Goal: Transaction & Acquisition: Purchase product/service

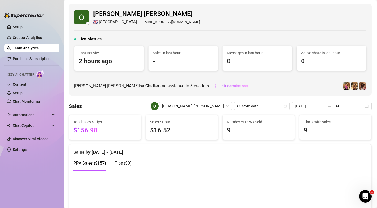
click at [26, 33] on ul "Setup Creator Analytics Team Analytics Purchase Subscription Izzy AI Chatter Co…" at bounding box center [31, 111] width 55 height 181
click at [26, 44] on ul "Setup Creator Analytics Team Analytics Purchase Subscription Izzy AI Chatter Co…" at bounding box center [31, 111] width 55 height 181
click at [26, 39] on link "Creator Analytics" at bounding box center [34, 37] width 42 height 8
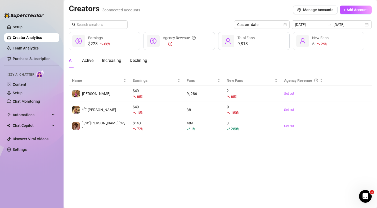
click at [26, 43] on ul "Setup Creator Analytics Team Analytics Purchase Subscription Izzy AI Chatter Co…" at bounding box center [31, 111] width 55 height 181
click at [28, 46] on link "Team Analytics" at bounding box center [26, 48] width 26 height 4
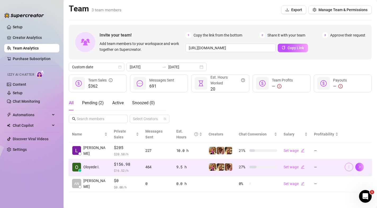
click at [352, 163] on button "button" at bounding box center [349, 167] width 8 height 8
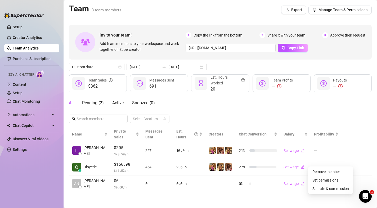
click at [231, 197] on main "Team 3 team members Export Manage Team & Permissions Invite your team! Add team…" at bounding box center [220, 104] width 313 height 208
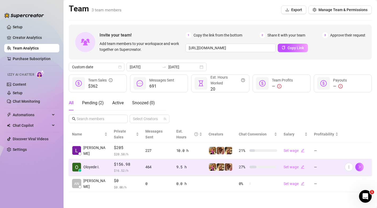
click at [160, 164] on div "464" at bounding box center [157, 167] width 25 height 6
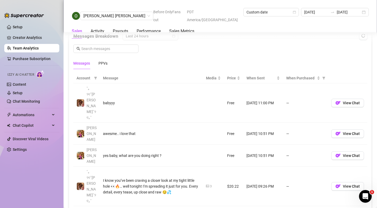
scroll to position [350, 0]
click at [102, 66] on div "PPVs" at bounding box center [102, 64] width 9 height 6
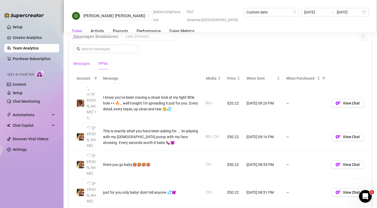
click at [83, 66] on div "Messages" at bounding box center [81, 64] width 17 height 6
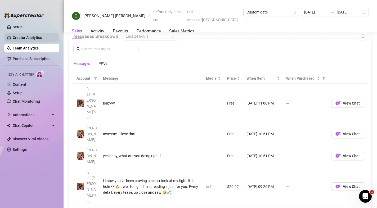
click at [25, 40] on link "Creator Analytics" at bounding box center [34, 37] width 42 height 8
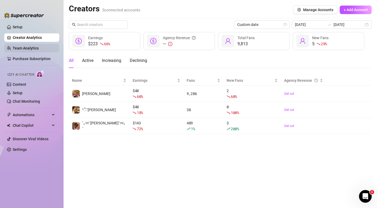
click at [23, 49] on link "Team Analytics" at bounding box center [26, 48] width 26 height 4
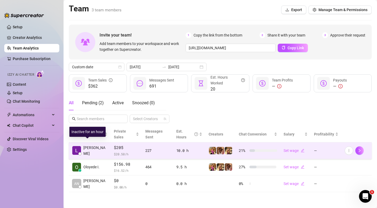
click at [92, 145] on span "Laurence L." at bounding box center [95, 151] width 24 height 12
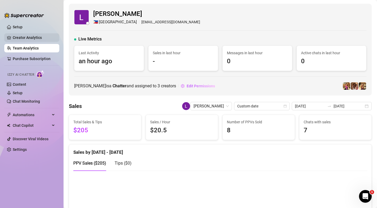
click at [28, 38] on link "Creator Analytics" at bounding box center [34, 37] width 42 height 8
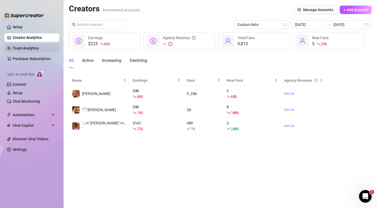
click at [27, 46] on link "Team Analytics" at bounding box center [26, 48] width 26 height 4
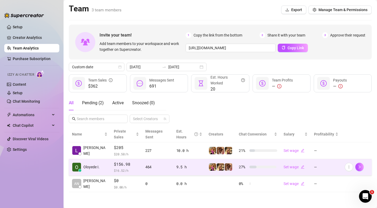
click at [131, 168] on span "$ 16.52 /h" at bounding box center [126, 170] width 25 height 5
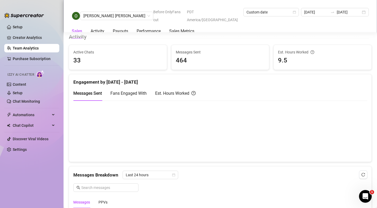
scroll to position [211, 0]
click at [315, 9] on div "2025-09-22 2025-09-22" at bounding box center [335, 12] width 68 height 8
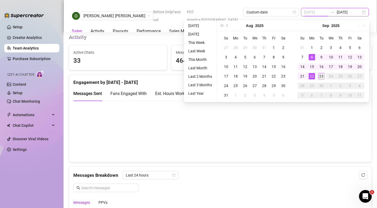
type input "2025-09-23"
click at [319, 75] on div "23" at bounding box center [321, 76] width 6 height 6
type input "2025-09-23"
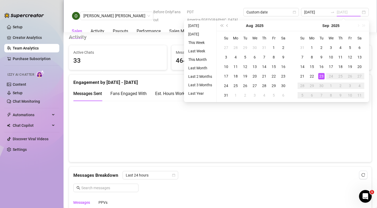
click at [318, 74] on div "23" at bounding box center [321, 76] width 6 height 6
type input "2025-09-23"
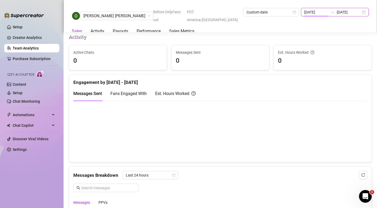
click at [308, 14] on input "2025-09-23" at bounding box center [316, 12] width 24 height 6
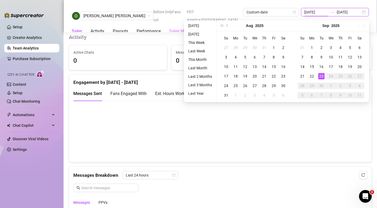
type input "2025-09-22"
type input "2025-09-23"
click at [154, 10] on div "Oloyede Ilias Opeyemi Before OnlyFans cut PDT America/Vancouver Custom date 202…" at bounding box center [220, 16] width 297 height 16
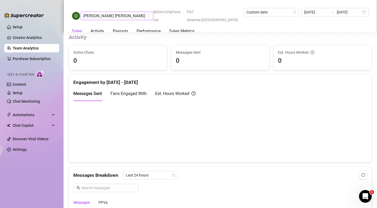
click at [120, 15] on span "Oloyede Ilias Opeyemi" at bounding box center [116, 16] width 67 height 8
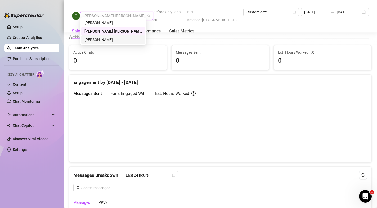
click at [115, 39] on div "[PERSON_NAME]" at bounding box center [113, 40] width 58 height 6
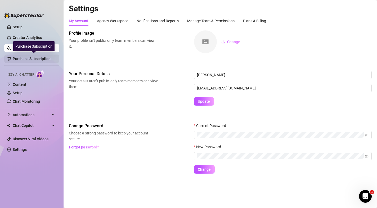
click at [26, 60] on link "Purchase Subscription" at bounding box center [34, 59] width 42 height 8
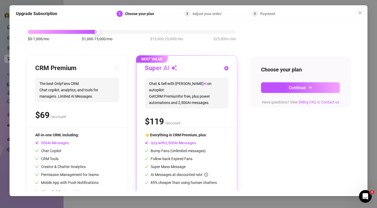
scroll to position [23, 0]
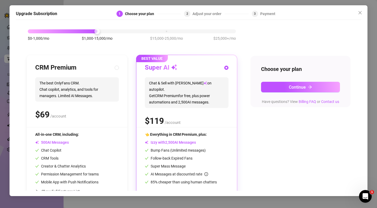
click at [6, 117] on div "Upgrade Subscription 1 Choose your plan 2 Adjust your order 3 Payment Slide to …" at bounding box center [188, 104] width 377 height 208
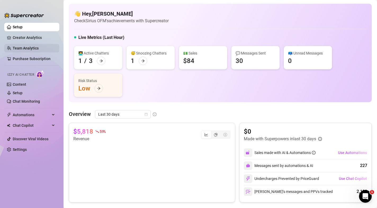
click at [24, 48] on link "Team Analytics" at bounding box center [26, 48] width 26 height 4
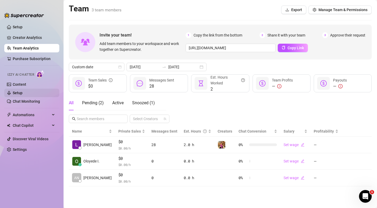
click at [23, 94] on link "Setup" at bounding box center [18, 93] width 10 height 4
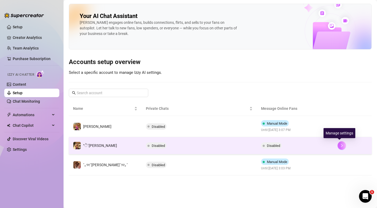
click at [340, 145] on icon "right" at bounding box center [342, 146] width 4 height 4
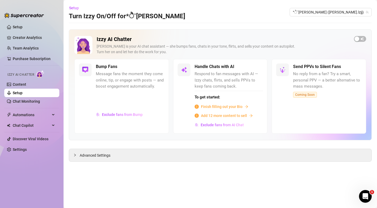
click at [14, 95] on link "Setup" at bounding box center [18, 93] width 10 height 4
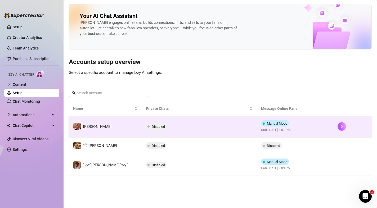
click at [210, 127] on td "Disabled" at bounding box center [199, 126] width 115 height 21
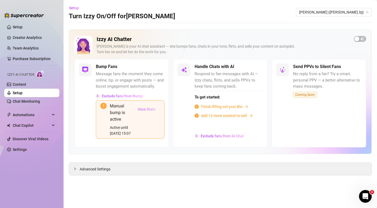
click at [149, 110] on span "View Stats" at bounding box center [147, 109] width 18 height 4
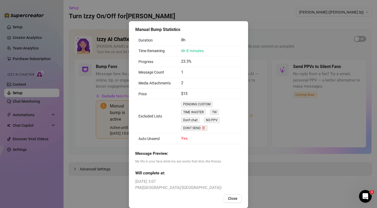
scroll to position [5, 0]
click at [231, 196] on span "Close" at bounding box center [233, 198] width 10 height 4
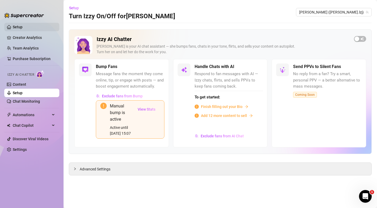
click at [21, 29] on link "Setup" at bounding box center [18, 27] width 10 height 4
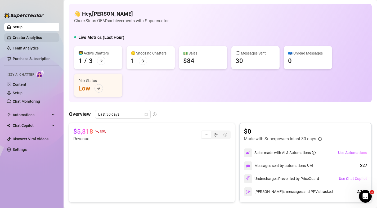
click at [22, 36] on link "Creator Analytics" at bounding box center [34, 37] width 42 height 8
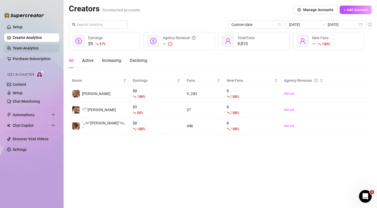
click at [19, 46] on link "Team Analytics" at bounding box center [26, 48] width 26 height 4
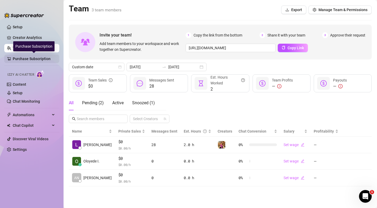
click at [17, 56] on link "Purchase Subscription" at bounding box center [34, 59] width 42 height 8
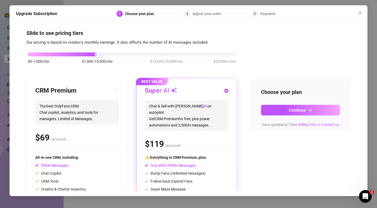
click at [0, 69] on div "Upgrade Subscription 1 Choose your plan 2 Adjust your order 3 Payment Slide to …" at bounding box center [188, 104] width 377 height 208
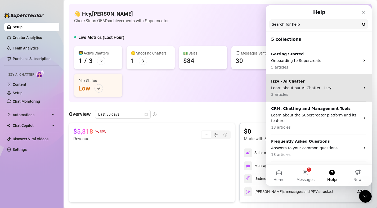
click at [315, 83] on p "Izzy - AI Chatter" at bounding box center [315, 82] width 89 height 6
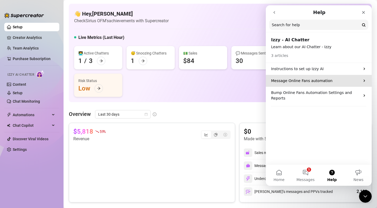
click at [311, 78] on div "Message Online Fans automation" at bounding box center [319, 81] width 106 height 12
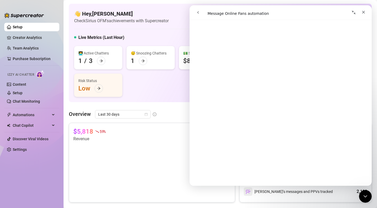
scroll to position [715, 0]
click at [200, 12] on icon "go back" at bounding box center [198, 12] width 4 height 4
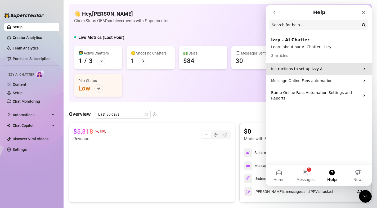
click at [291, 65] on div "Instructions to set up Izzy AI" at bounding box center [319, 69] width 106 height 12
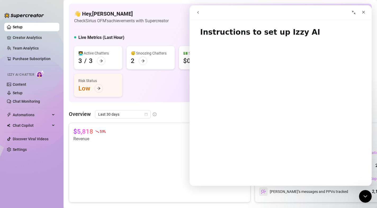
scroll to position [82, 0]
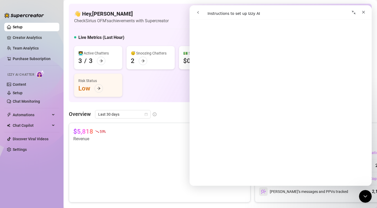
click at [13, 161] on ul "Setup Creator Analytics Team Analytics Purchase Subscription Izzy AI Chatter Co…" at bounding box center [31, 111] width 55 height 181
click at [18, 128] on span "Chat Copilot" at bounding box center [32, 125] width 38 height 8
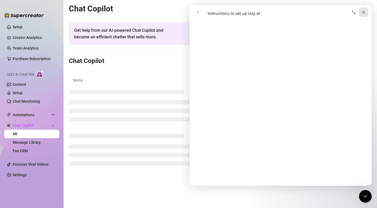
click at [364, 11] on icon "Close" at bounding box center [363, 12] width 4 height 4
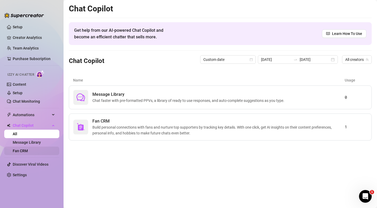
click at [23, 149] on link "Fan CRM" at bounding box center [20, 151] width 15 height 4
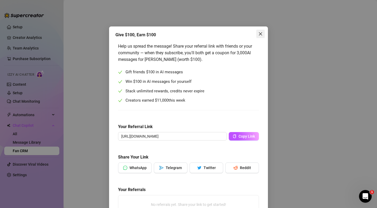
click at [260, 36] on icon "close" at bounding box center [260, 34] width 4 height 4
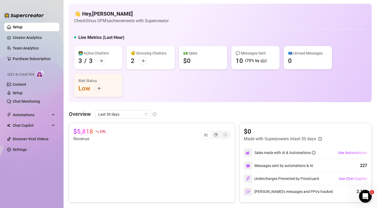
click at [229, 23] on div "👋 Hey, Anthony Check Sirius OFM's achievements with Supercreator" at bounding box center [220, 17] width 292 height 14
click at [20, 115] on span "Automations" at bounding box center [32, 115] width 38 height 8
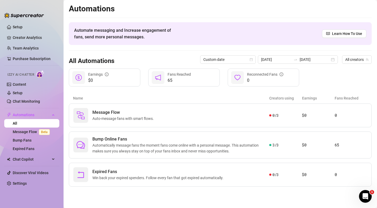
click at [36, 74] on div "Izzy AI Chatter" at bounding box center [31, 74] width 48 height 8
click at [23, 84] on link "Content" at bounding box center [20, 84] width 14 height 4
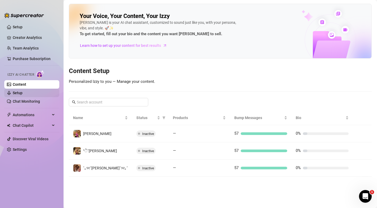
click at [23, 95] on link "Setup" at bounding box center [18, 93] width 10 height 4
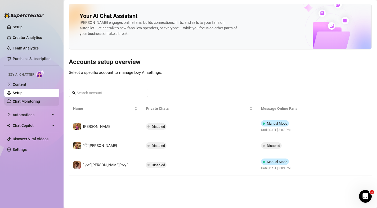
click at [22, 99] on link "Chat Monitoring" at bounding box center [26, 101] width 27 height 4
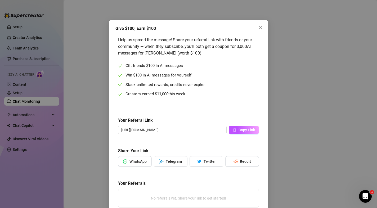
scroll to position [6, 0]
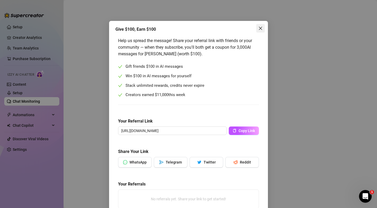
click at [258, 27] on span "Close" at bounding box center [260, 28] width 8 height 4
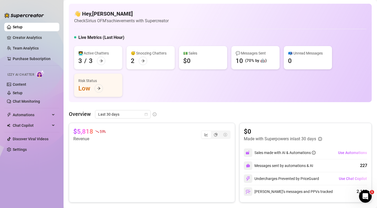
click at [278, 93] on div "👩‍💻 Active Chatters 3 / 3 😴 Snoozing Chatters 2 💵 Sales $0 💬 Messages Sent 10 (…" at bounding box center [220, 71] width 292 height 51
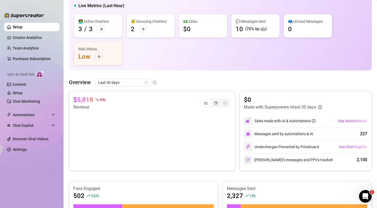
scroll to position [32, 0]
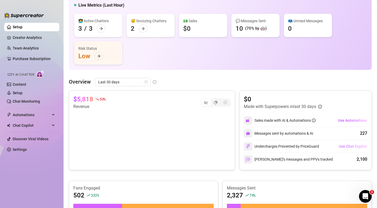
click at [341, 145] on span "Use Chat Copilot" at bounding box center [353, 146] width 28 height 4
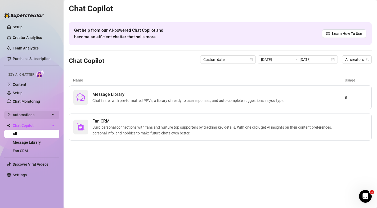
click at [30, 116] on span "Automations" at bounding box center [32, 115] width 38 height 8
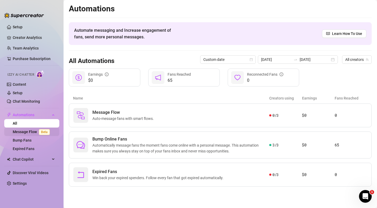
click at [27, 132] on link "Message Flow Beta" at bounding box center [32, 132] width 39 height 4
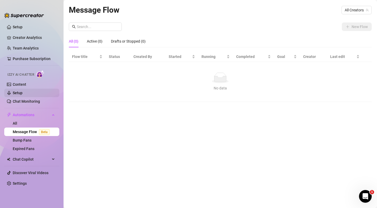
click at [23, 95] on link "Setup" at bounding box center [18, 93] width 10 height 4
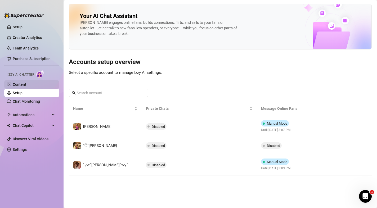
click at [25, 84] on link "Content" at bounding box center [20, 84] width 14 height 4
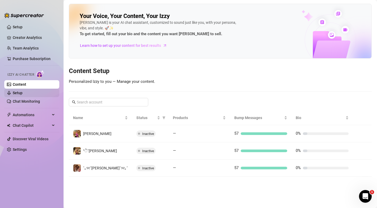
click at [23, 95] on link "Setup" at bounding box center [18, 93] width 10 height 4
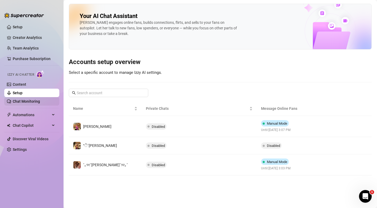
click at [25, 99] on link "Chat Monitoring" at bounding box center [26, 101] width 27 height 4
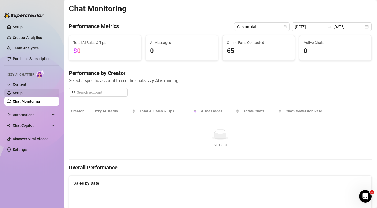
click at [23, 92] on link "Setup" at bounding box center [18, 93] width 10 height 4
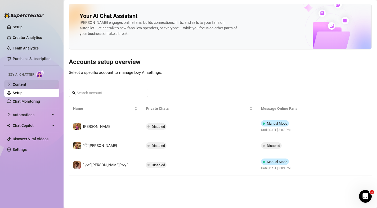
click at [26, 84] on link "Content" at bounding box center [20, 84] width 14 height 4
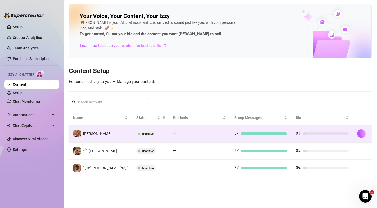
click at [156, 131] on div "Inactive" at bounding box center [150, 134] width 28 height 6
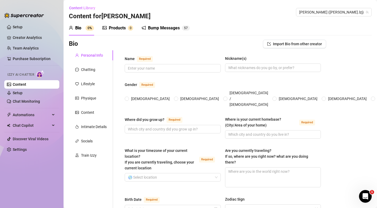
click at [164, 30] on div "Bump Messages" at bounding box center [164, 28] width 32 height 6
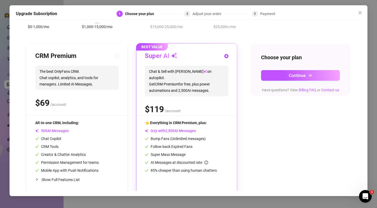
scroll to position [30, 0]
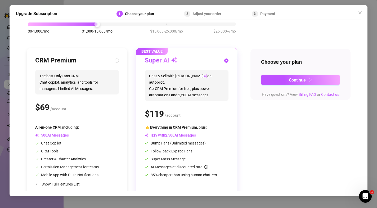
click at [157, 26] on div "$0-1,000/mo $1,000-15,000/mo $15,000-25,000/mo $25,000+/mo" at bounding box center [131, 31] width 211 height 30
drag, startPoint x: 96, startPoint y: 25, endPoint x: 123, endPoint y: 32, distance: 28.1
click at [123, 32] on div "$0-1,000/mo $1,000-15,000/mo $15,000-25,000/mo $25,000+/mo" at bounding box center [131, 31] width 211 height 30
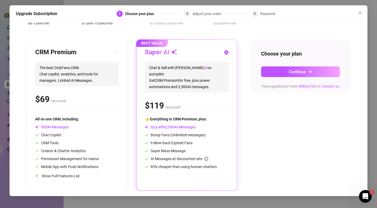
click at [59, 176] on span "Show Full Features List" at bounding box center [61, 176] width 38 height 4
radio input "true"
radio input "false"
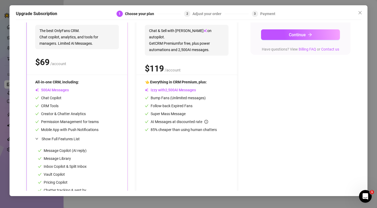
scroll to position [113, 0]
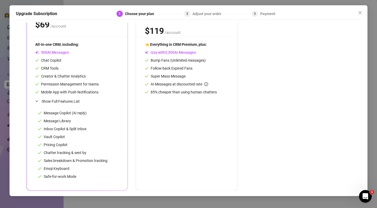
click at [3, 137] on div "Upgrade Subscription 1 Choose your plan 2 Adjust your order 3 Payment Slide to …" at bounding box center [188, 104] width 377 height 208
